Goal: Communication & Community: Participate in discussion

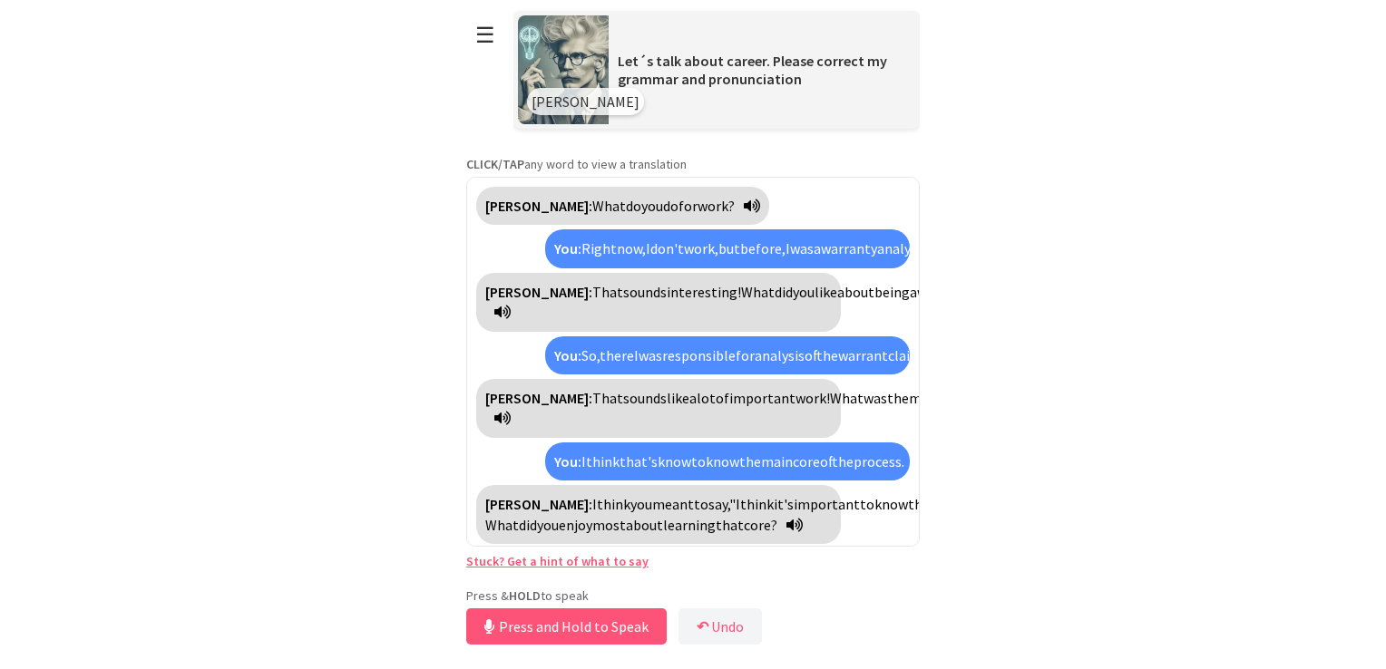
scroll to position [352, 0]
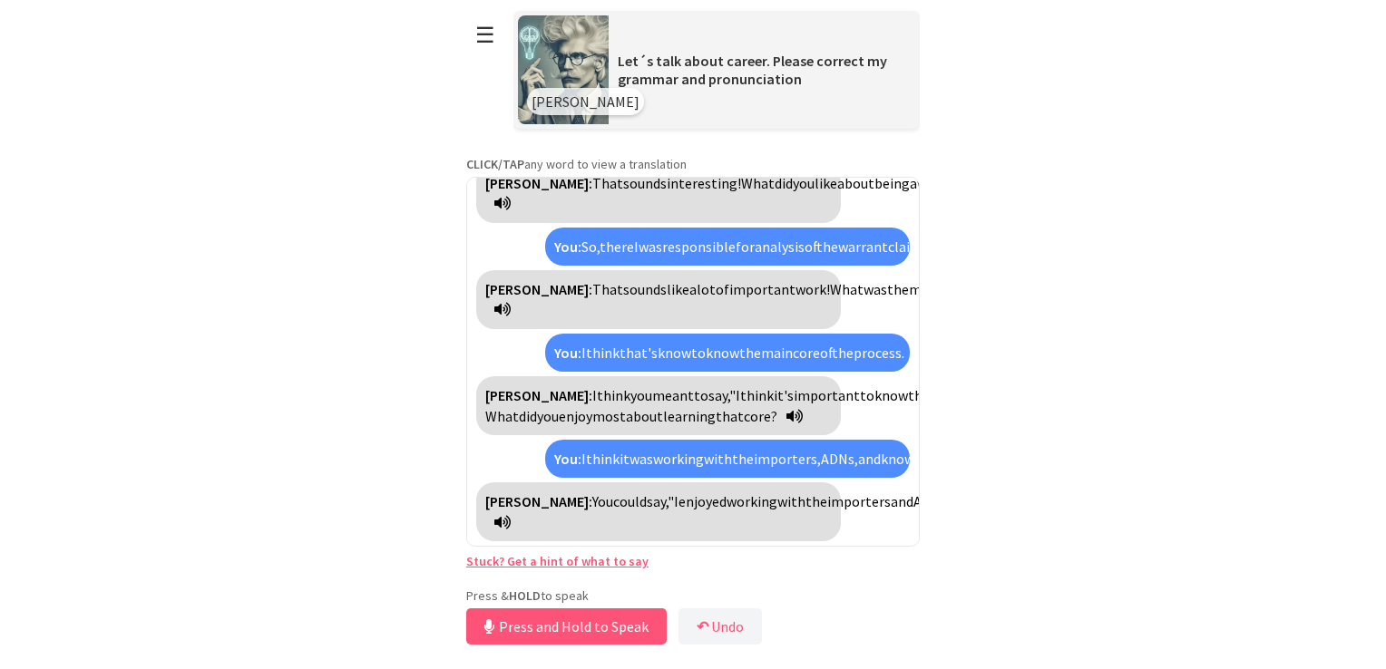
drag, startPoint x: 563, startPoint y: 632, endPoint x: 417, endPoint y: 633, distance: 146.0
click at [417, 633] on html "**********" at bounding box center [693, 334] width 1386 height 669
click at [508, 633] on button "Press and Hold to Speak" at bounding box center [566, 627] width 200 height 36
click at [501, 626] on button "Press and Hold to Speak" at bounding box center [566, 627] width 200 height 36
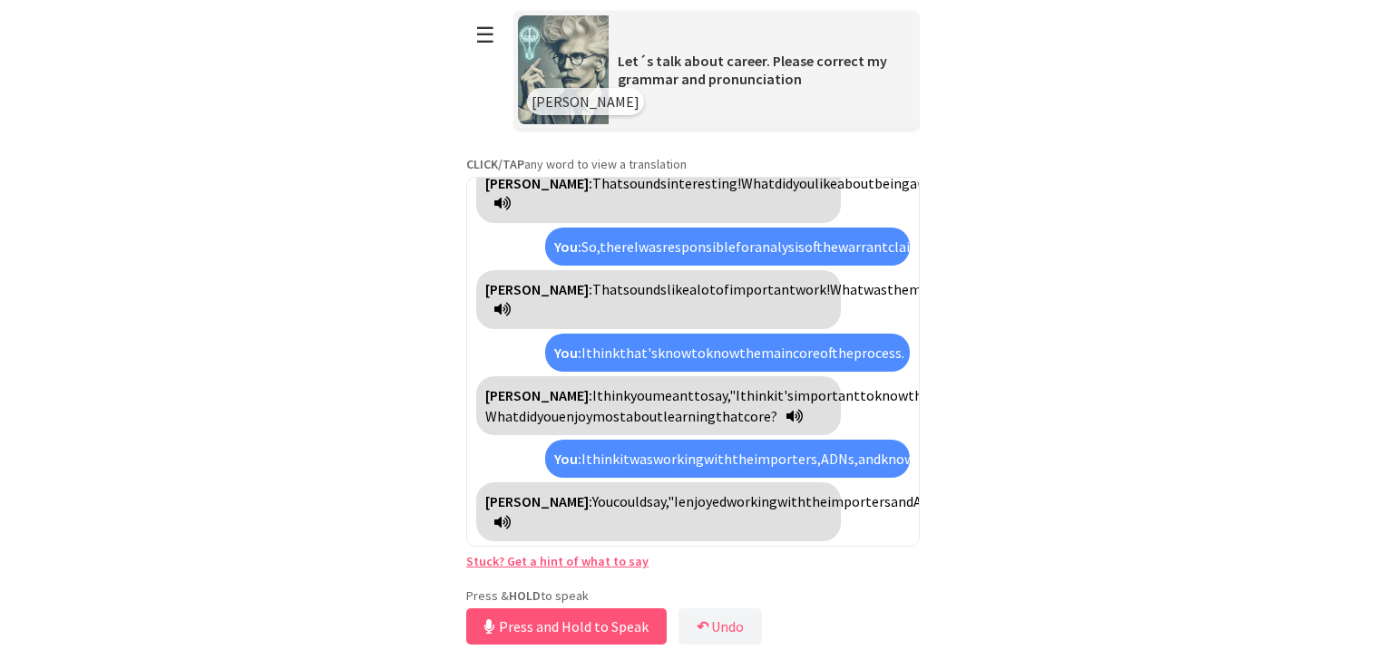
click at [497, 627] on button "Press and Hold to Speak" at bounding box center [566, 627] width 200 height 36
click at [487, 626] on icon at bounding box center [489, 627] width 10 height 15
click at [521, 629] on button "Press and Hold to Speak" at bounding box center [566, 627] width 200 height 36
click at [518, 625] on button "Press and Hold to Speak" at bounding box center [566, 627] width 200 height 36
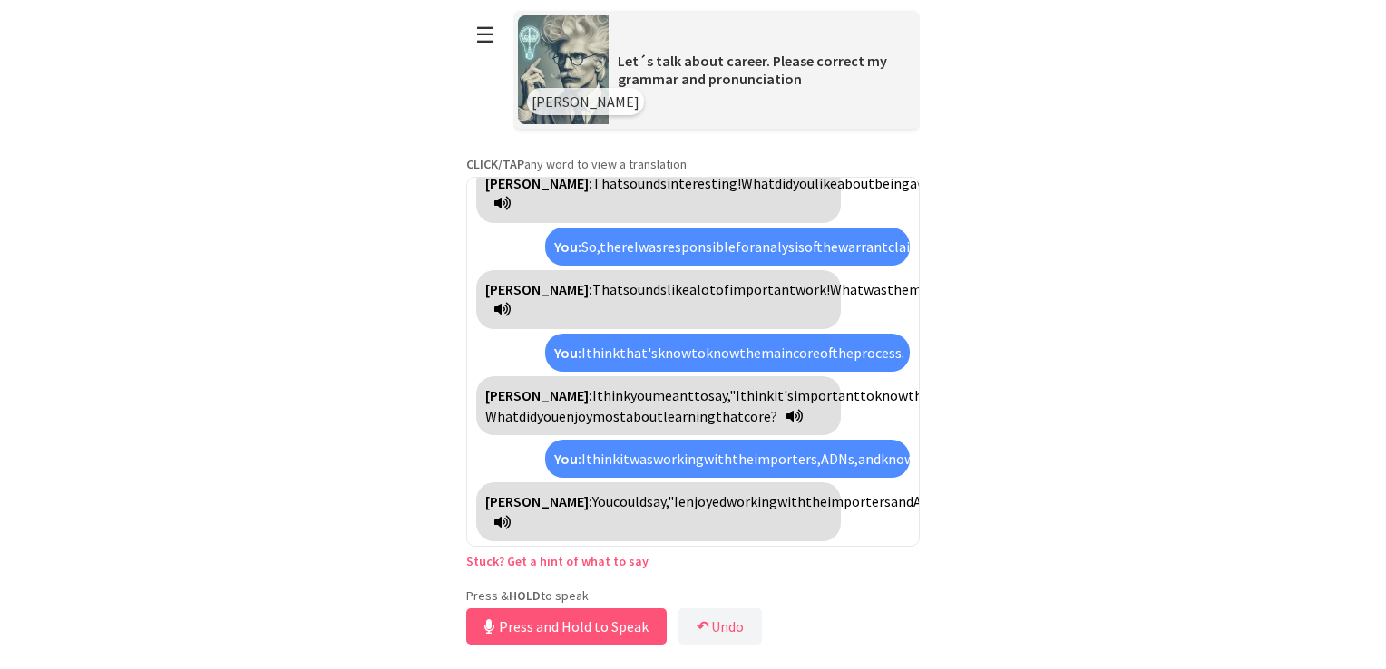
click at [516, 623] on button "Press and Hold to Speak" at bounding box center [566, 627] width 200 height 36
drag, startPoint x: 726, startPoint y: 626, endPoint x: 711, endPoint y: 626, distance: 14.5
click at [722, 626] on button "↶ Undo" at bounding box center [720, 627] width 83 height 36
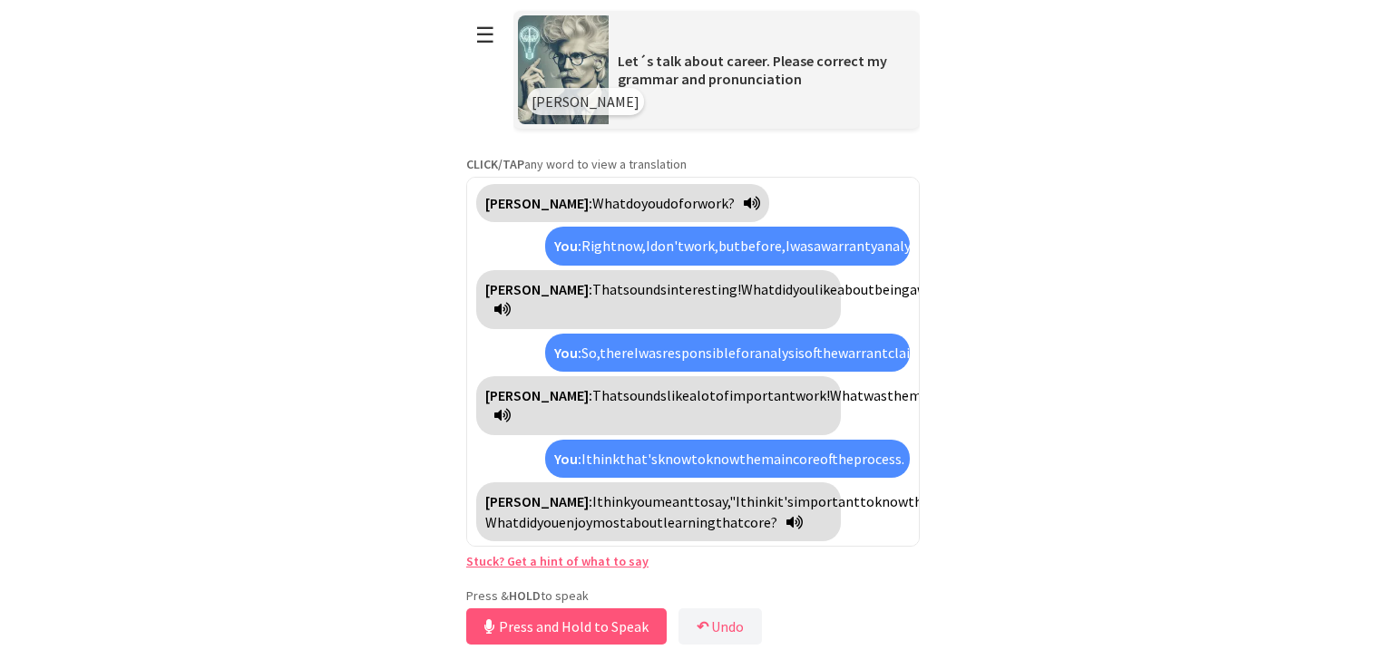
scroll to position [163, 0]
click at [480, 45] on button "☰" at bounding box center [485, 35] width 38 height 46
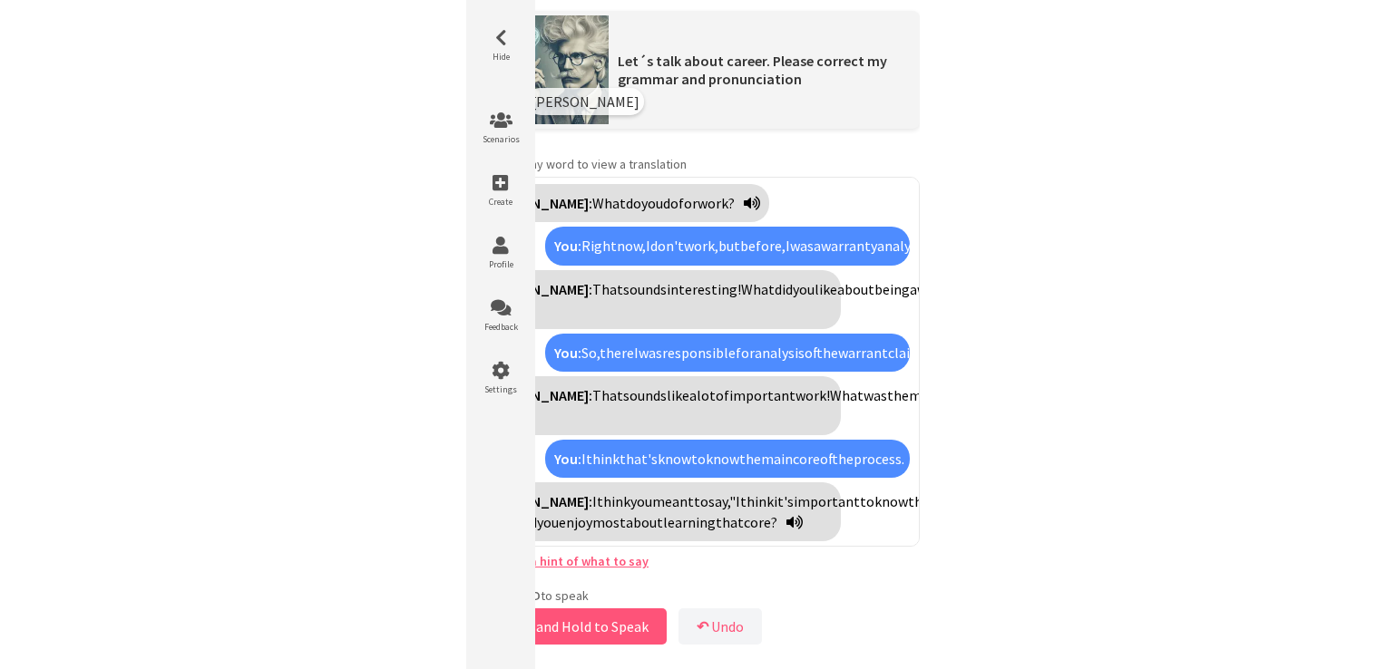
click at [352, 221] on html "**********" at bounding box center [693, 334] width 1386 height 669
click at [585, 626] on button "Press and Hold to Speak" at bounding box center [566, 627] width 200 height 36
click at [541, 626] on button "Press and Hold to Speak" at bounding box center [566, 627] width 200 height 36
drag, startPoint x: 544, startPoint y: 623, endPoint x: 685, endPoint y: 591, distance: 144.3
click at [544, 621] on button "Press and Hold to Speak" at bounding box center [566, 627] width 200 height 36
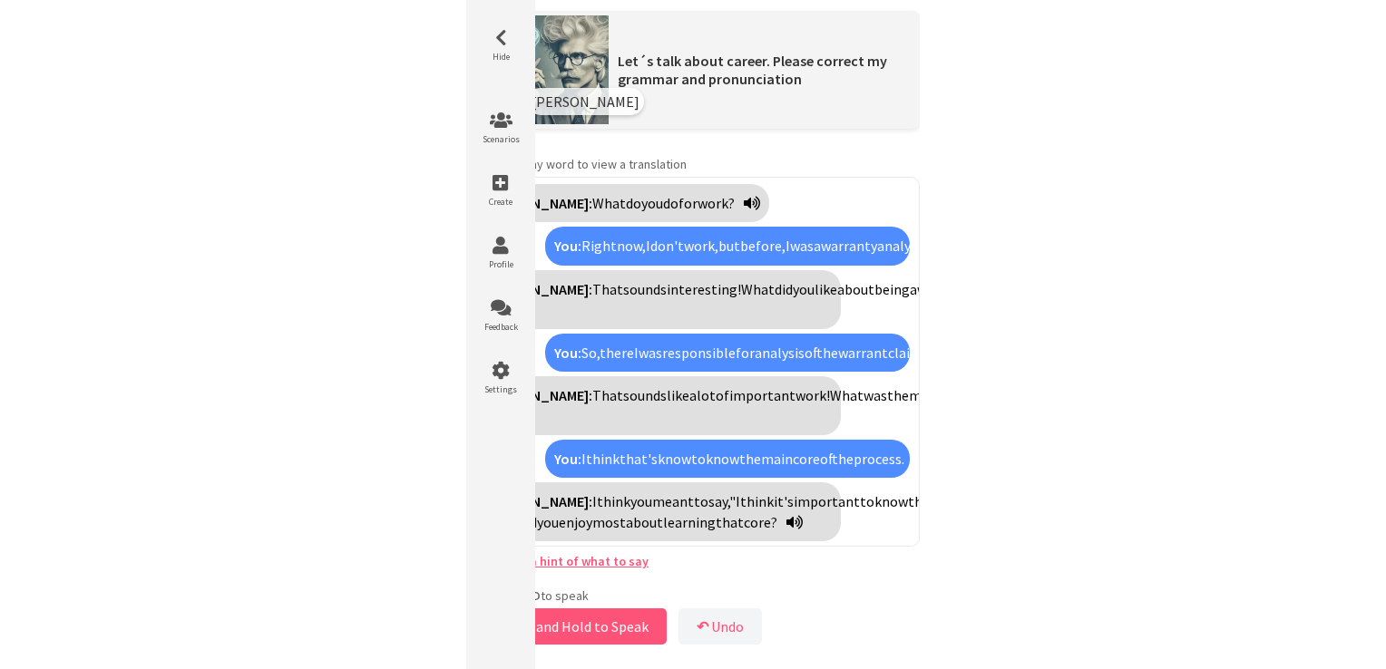
click at [703, 585] on div "**********" at bounding box center [693, 324] width 454 height 649
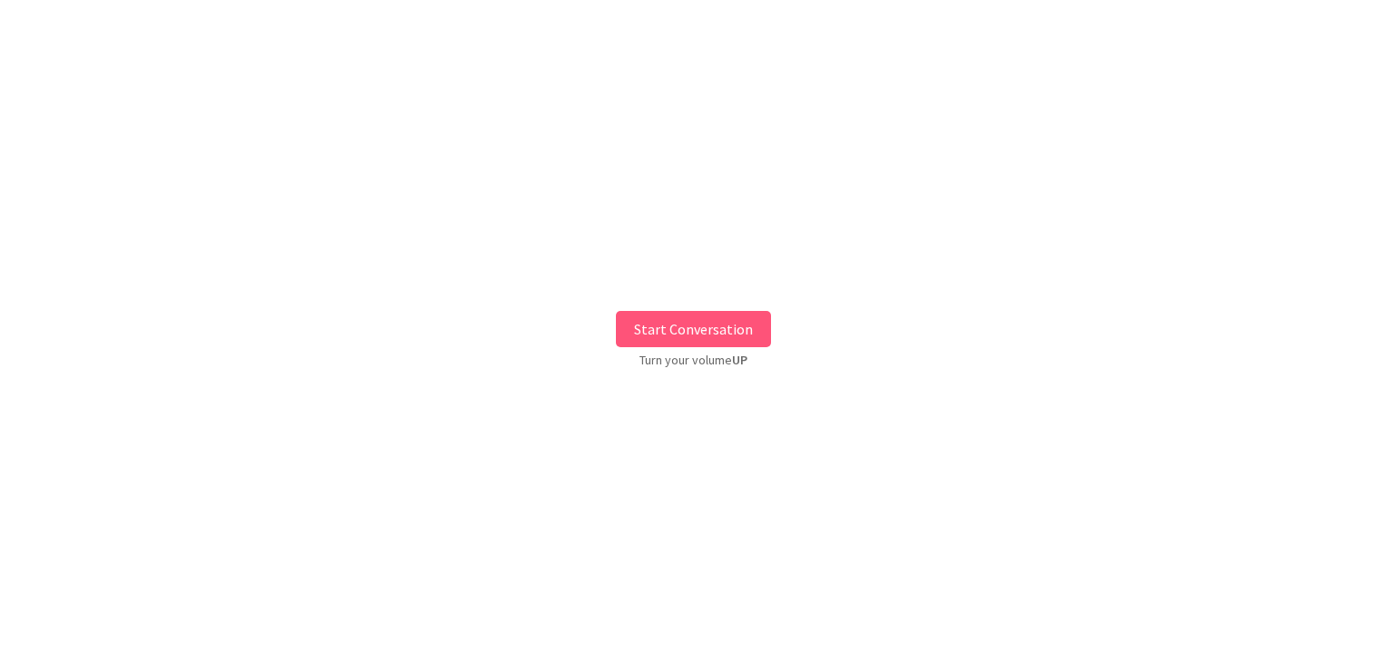
drag, startPoint x: 662, startPoint y: 342, endPoint x: 650, endPoint y: 346, distance: 12.3
click at [660, 342] on button "Start Conversation" at bounding box center [693, 329] width 155 height 36
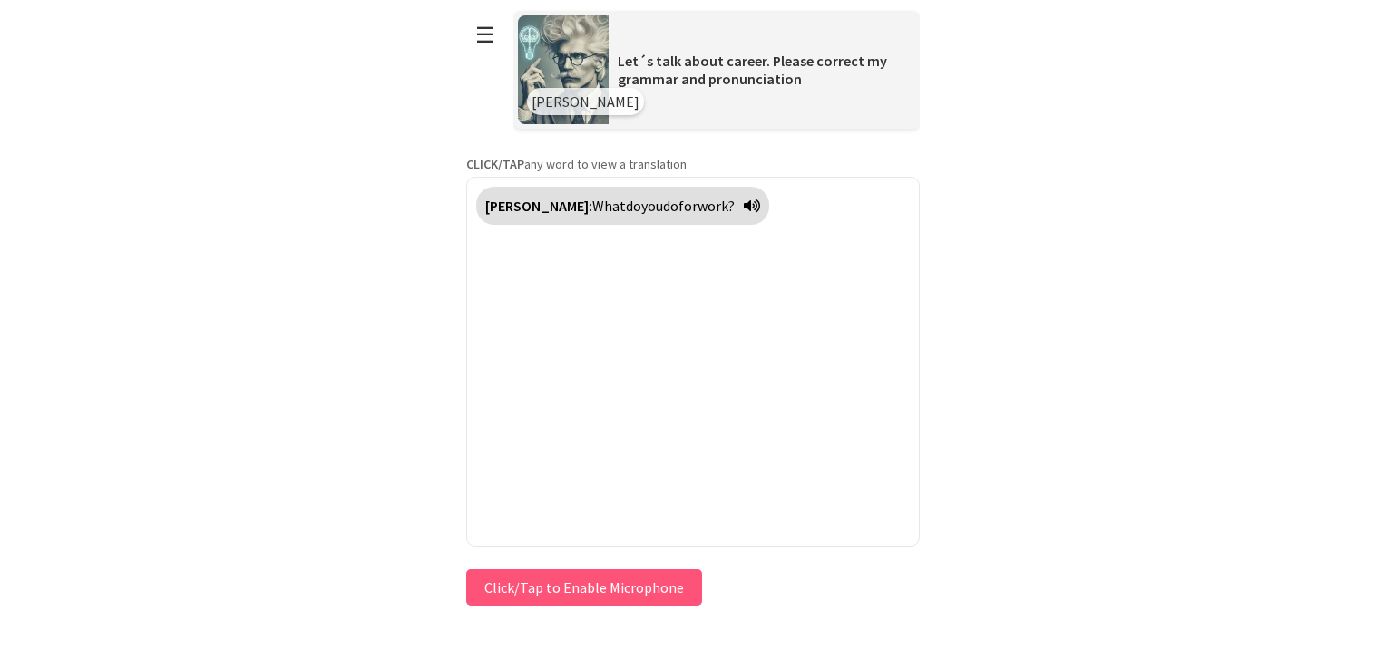
drag, startPoint x: 512, startPoint y: 581, endPoint x: 470, endPoint y: 593, distance: 43.4
click at [448, 585] on html "**********" at bounding box center [693, 334] width 1386 height 669
click at [501, 586] on button "Click/Tap to Enable Microphone" at bounding box center [584, 588] width 236 height 36
click at [528, 594] on button "Click/Tap to Enable Microphone" at bounding box center [584, 588] width 236 height 36
click at [506, 585] on button "Click/Tap to Enable Microphone" at bounding box center [584, 588] width 236 height 36
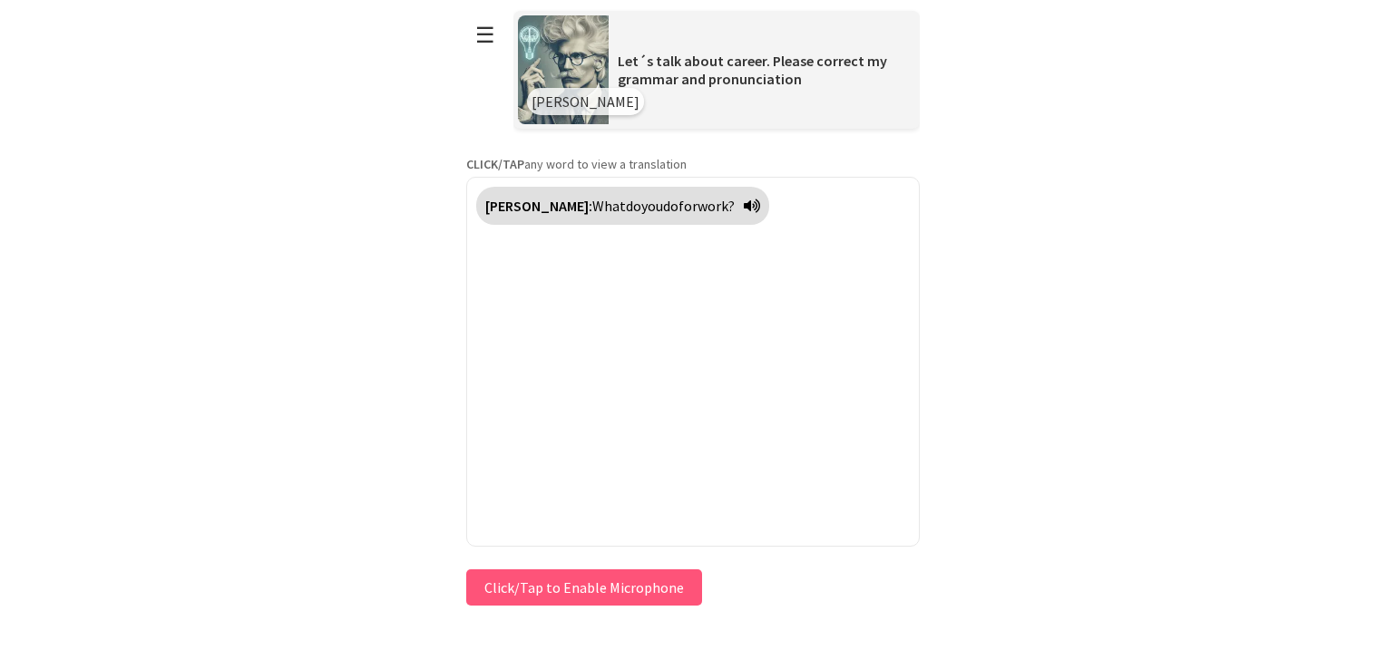
click at [506, 585] on button "Click/Tap to Enable Microphone" at bounding box center [584, 588] width 236 height 36
click at [540, 589] on button "Click/Tap to Enable Microphone" at bounding box center [584, 588] width 236 height 36
click at [538, 586] on button "Click/Tap to Enable Microphone" at bounding box center [584, 588] width 236 height 36
click at [537, 586] on button "Click/Tap to Enable Microphone" at bounding box center [584, 588] width 236 height 36
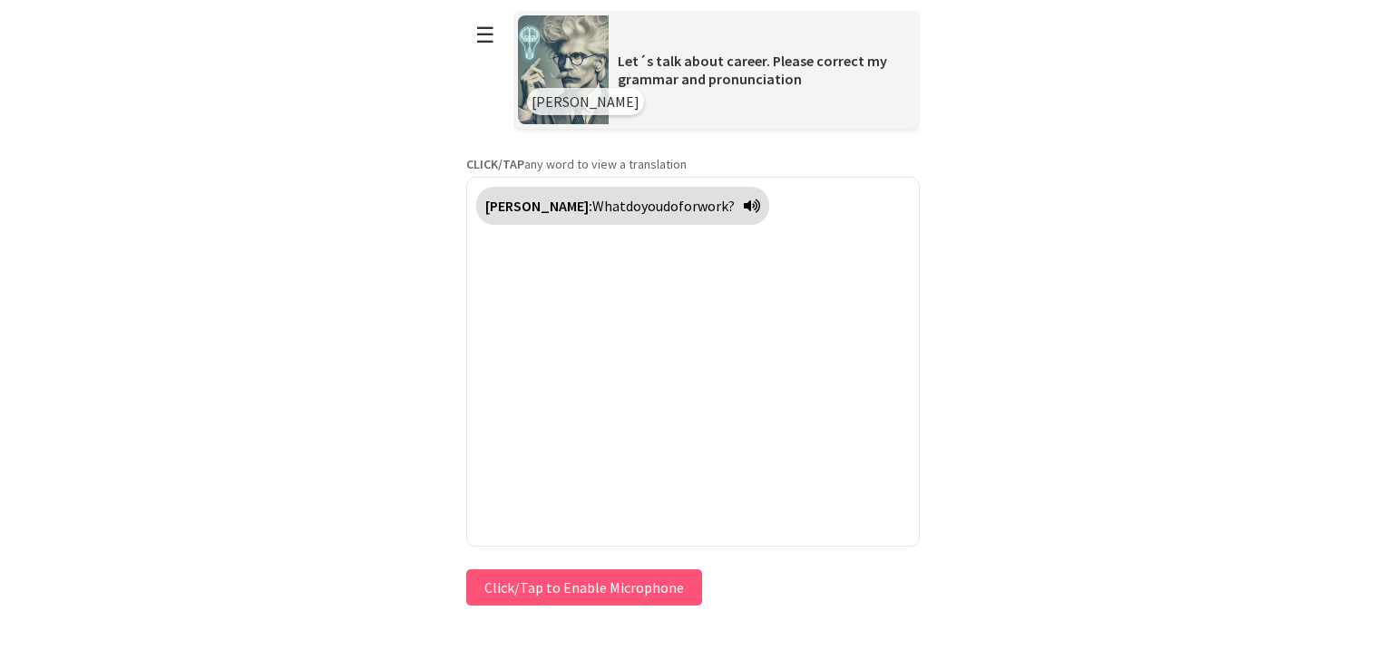
click at [537, 586] on button "Click/Tap to Enable Microphone" at bounding box center [584, 588] width 236 height 36
click at [637, 587] on button "Click/Tap to Enable Microphone" at bounding box center [584, 588] width 236 height 36
drag, startPoint x: 620, startPoint y: 590, endPoint x: 573, endPoint y: 590, distance: 47.2
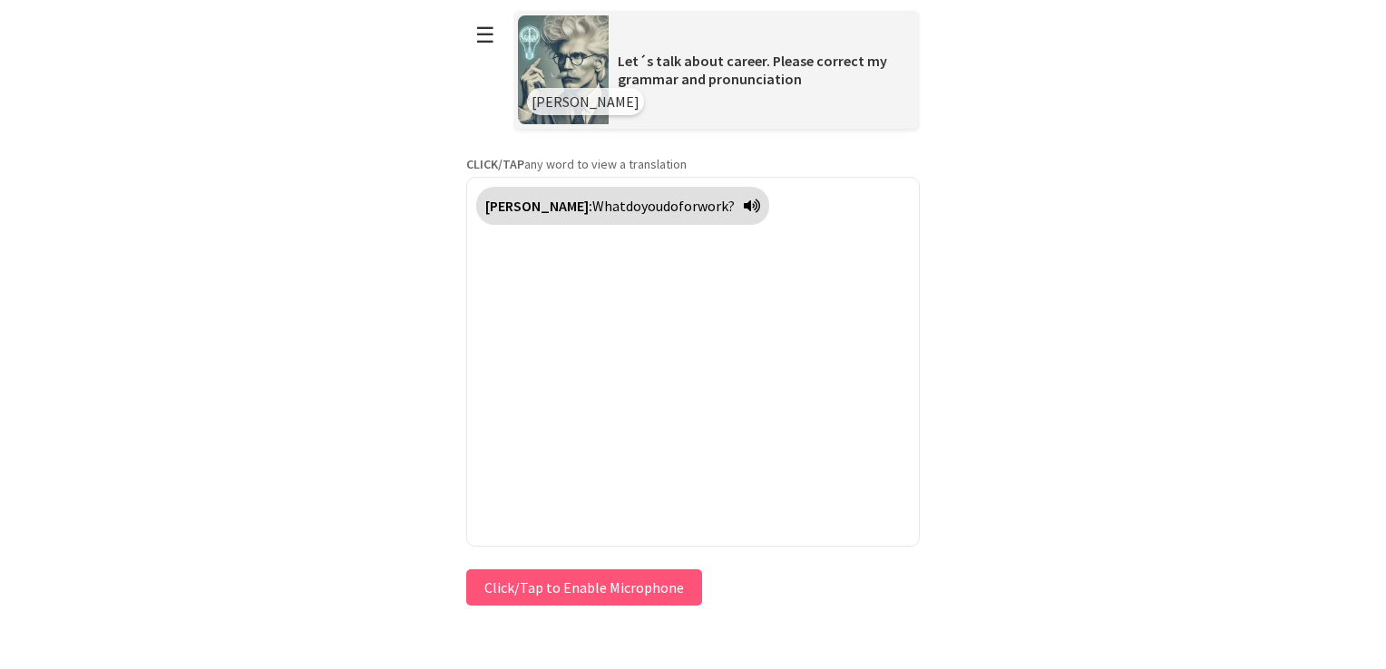
click at [573, 590] on button "Click/Tap to Enable Microphone" at bounding box center [584, 588] width 236 height 36
click at [581, 593] on button "Click/Tap to Enable Microphone" at bounding box center [584, 588] width 236 height 36
click at [583, 585] on button "Click/Tap to Enable Microphone" at bounding box center [584, 588] width 236 height 36
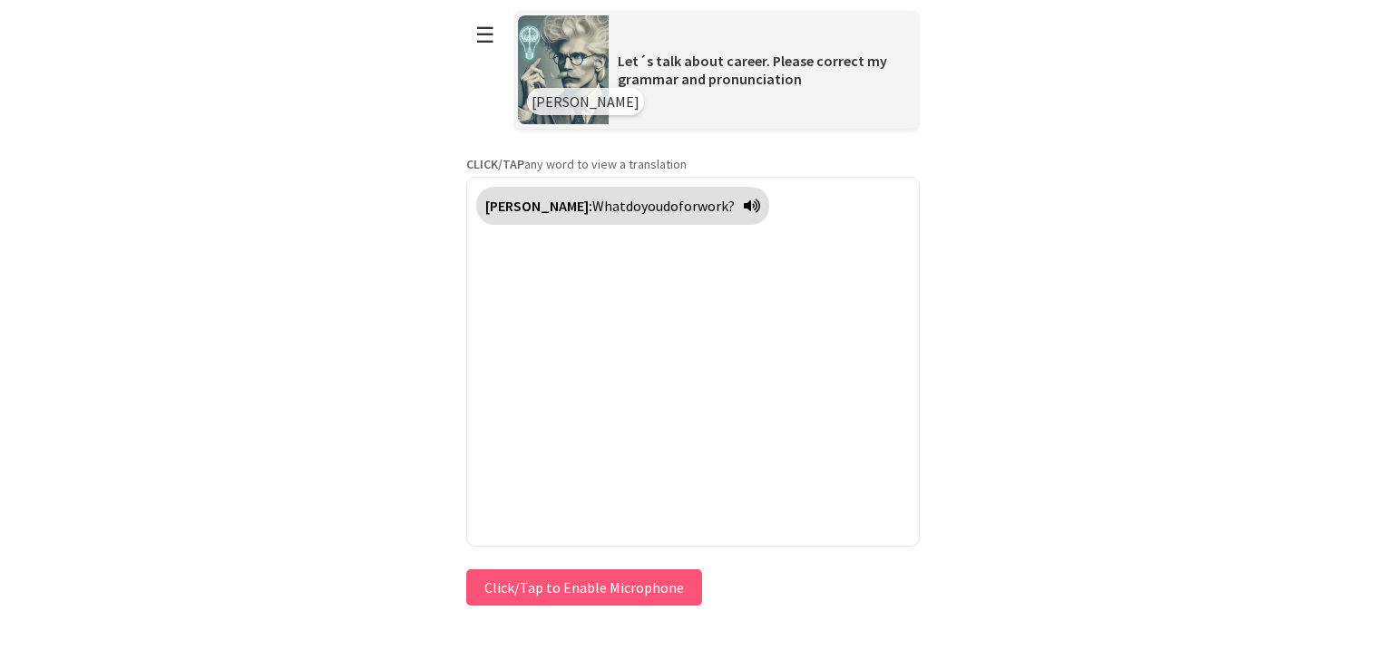
click at [583, 584] on button "Click/Tap to Enable Microphone" at bounding box center [584, 588] width 236 height 36
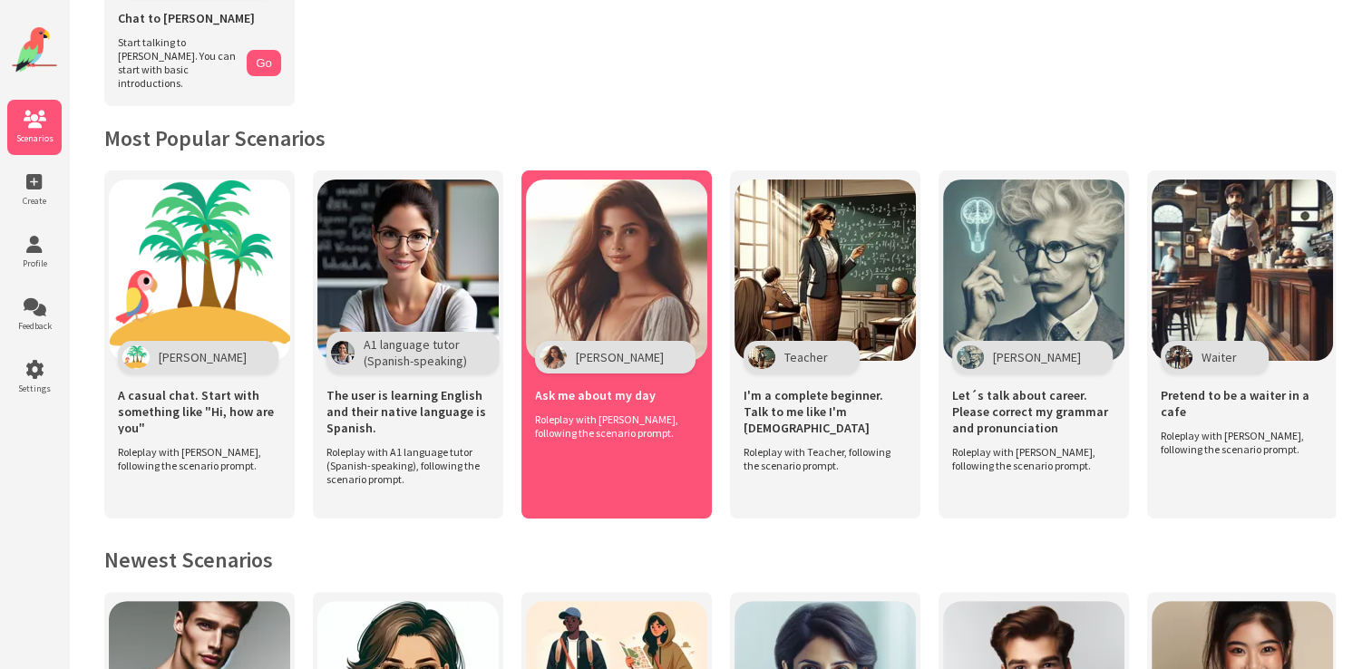
scroll to position [123, 0]
